Goal: Task Accomplishment & Management: Manage account settings

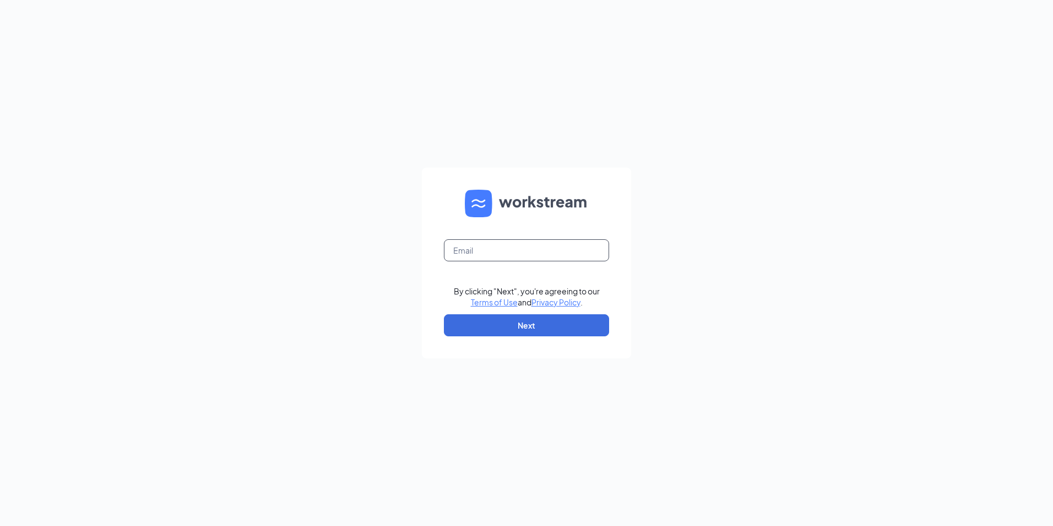
click at [477, 252] on input "text" at bounding box center [526, 250] width 165 height 22
type input "[EMAIL_ADDRESS][DOMAIN_NAME]"
click at [479, 323] on button "Next" at bounding box center [526, 325] width 165 height 22
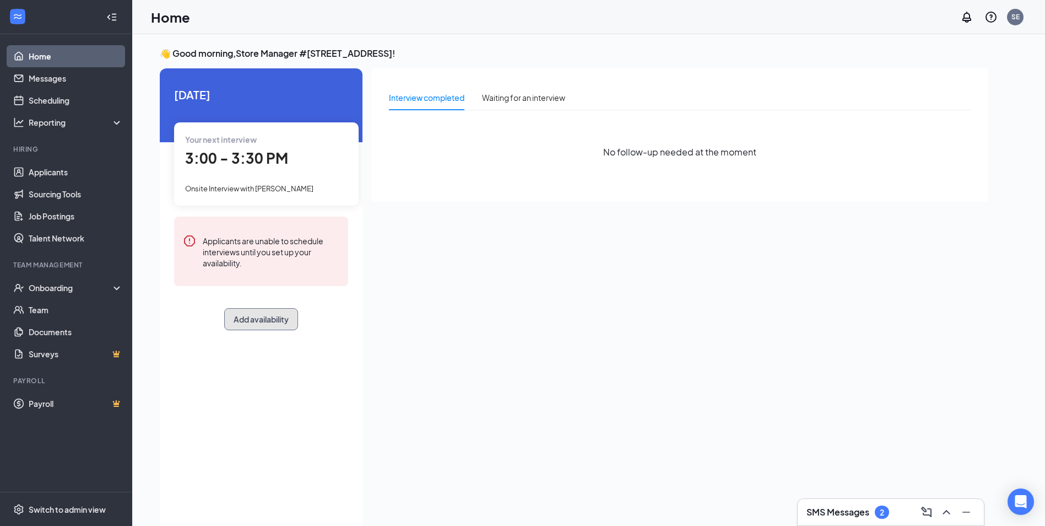
click at [273, 317] on button "Add availability" at bounding box center [261, 319] width 74 height 22
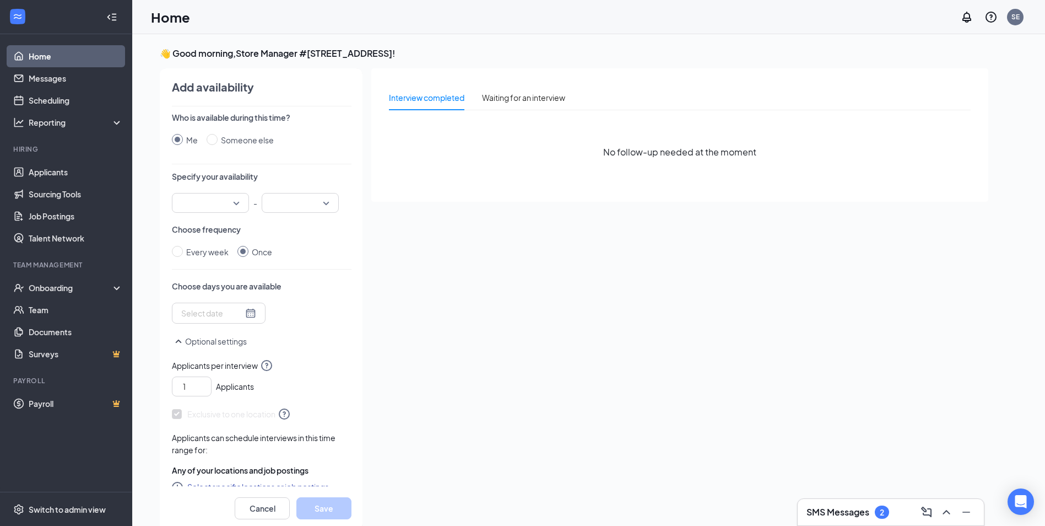
scroll to position [4, 0]
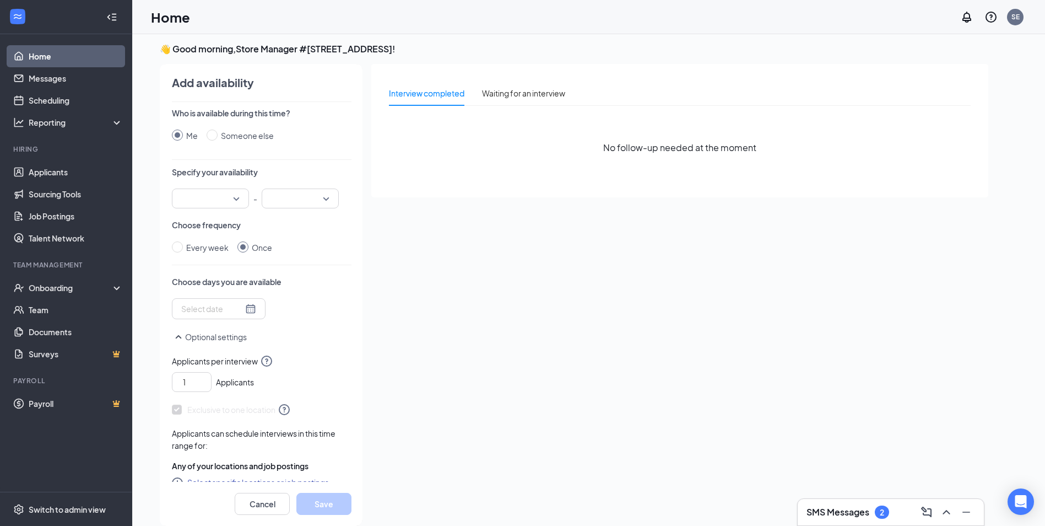
click at [229, 197] on input "search" at bounding box center [206, 198] width 56 height 19
click at [183, 262] on span "02:30 PM" at bounding box center [197, 265] width 33 height 12
click at [292, 195] on input "search" at bounding box center [296, 198] width 56 height 19
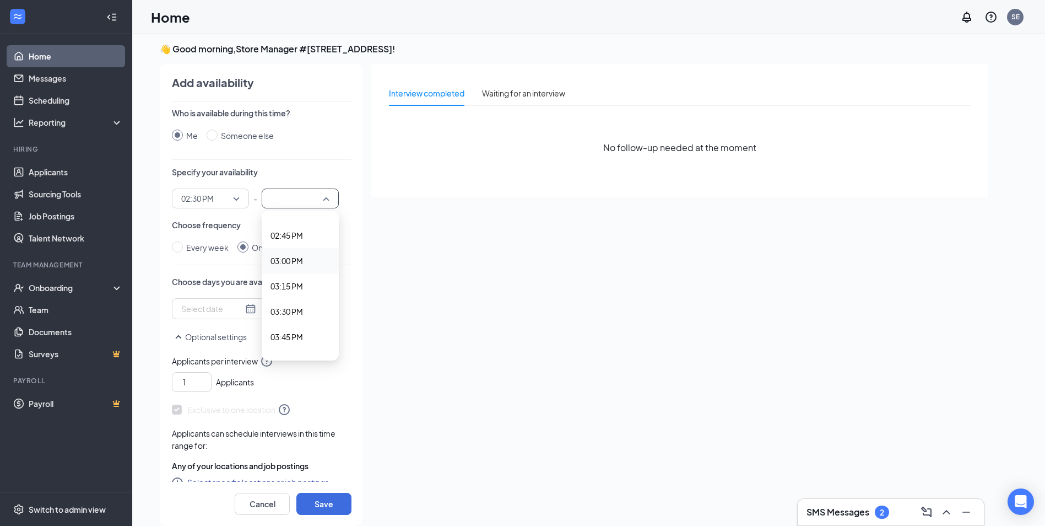
click at [287, 264] on span "03:00 PM" at bounding box center [286, 261] width 33 height 12
click at [243, 310] on div at bounding box center [218, 308] width 75 height 12
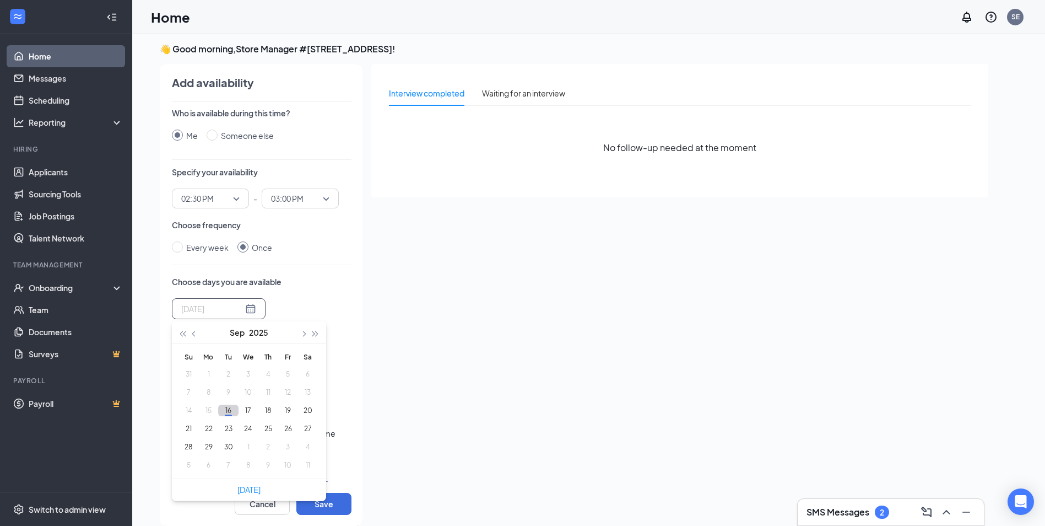
click at [229, 412] on button "16" at bounding box center [228, 410] width 20 height 12
type input "[DATE]"
click at [374, 461] on div "Interview completed Waiting for an interview No follow-up needed at the moment" at bounding box center [679, 291] width 617 height 455
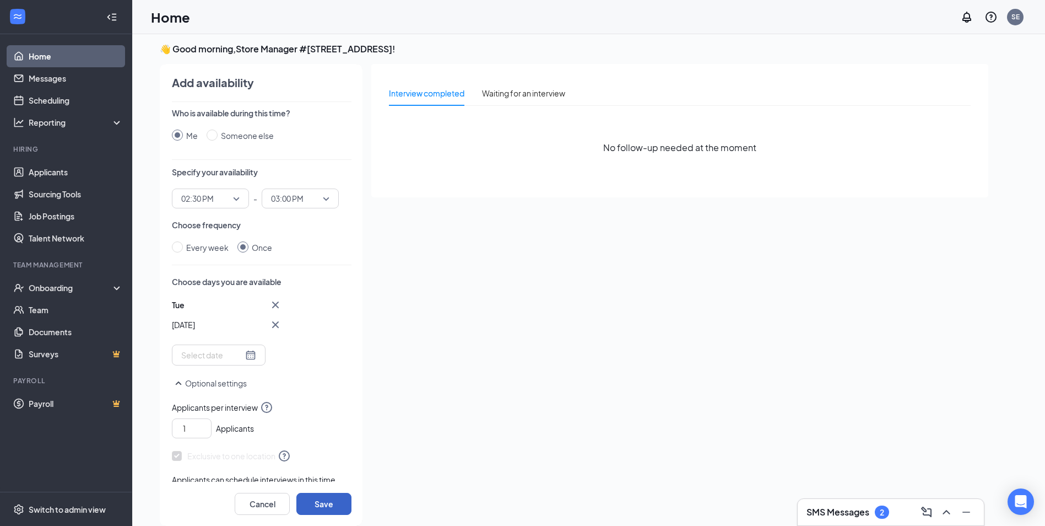
click at [328, 499] on button "Save" at bounding box center [323, 503] width 55 height 22
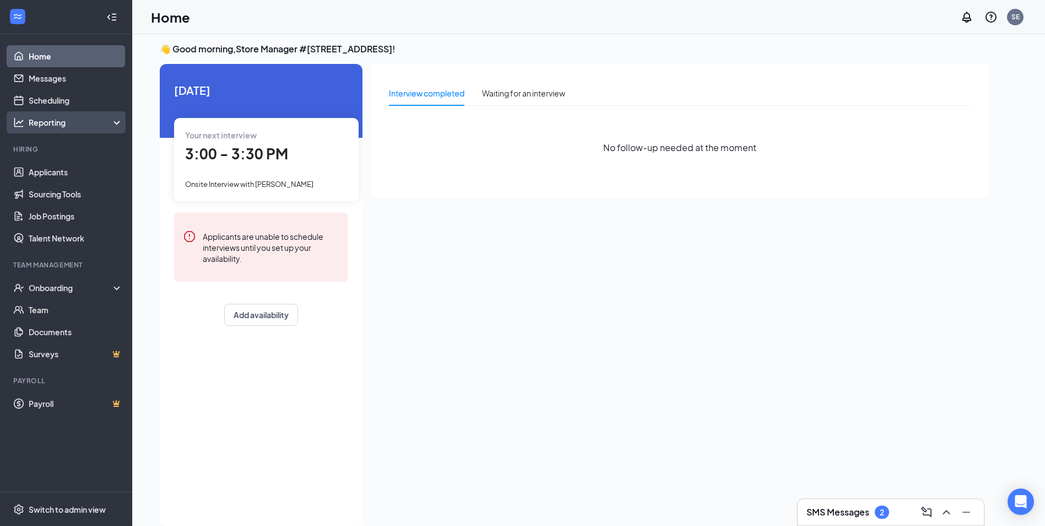
click at [59, 116] on div "Reporting" at bounding box center [66, 122] width 132 height 22
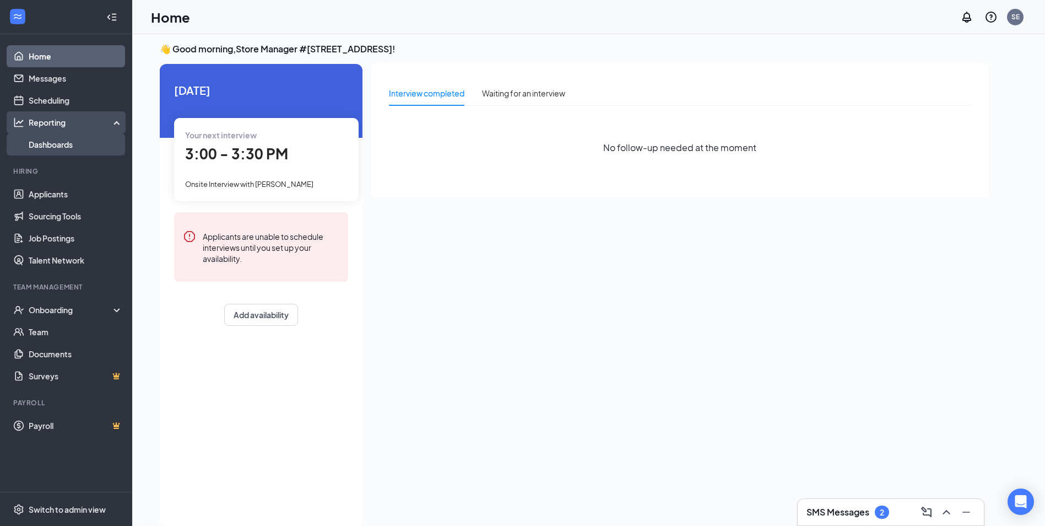
drag, startPoint x: 57, startPoint y: 134, endPoint x: 55, endPoint y: 142, distance: 7.9
click at [57, 135] on link "Dashboards" at bounding box center [76, 144] width 94 height 22
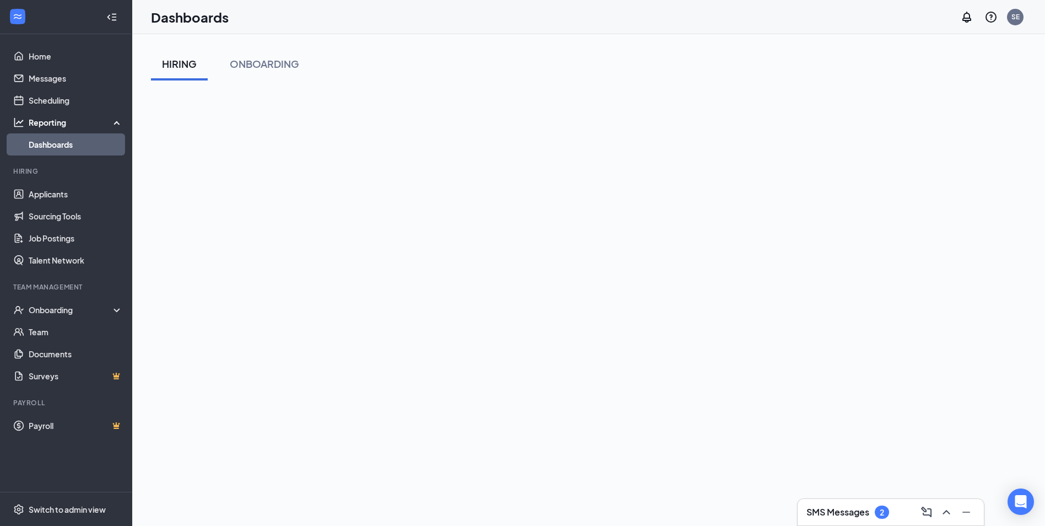
click at [175, 63] on div "HIRING" at bounding box center [179, 64] width 35 height 14
